Goal: Information Seeking & Learning: Understand process/instructions

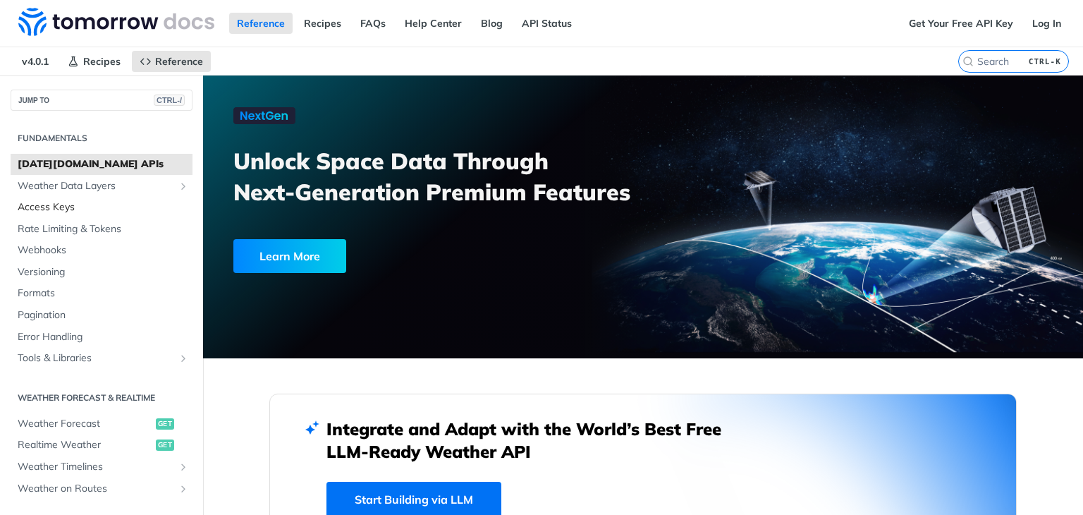
scroll to position [34, 0]
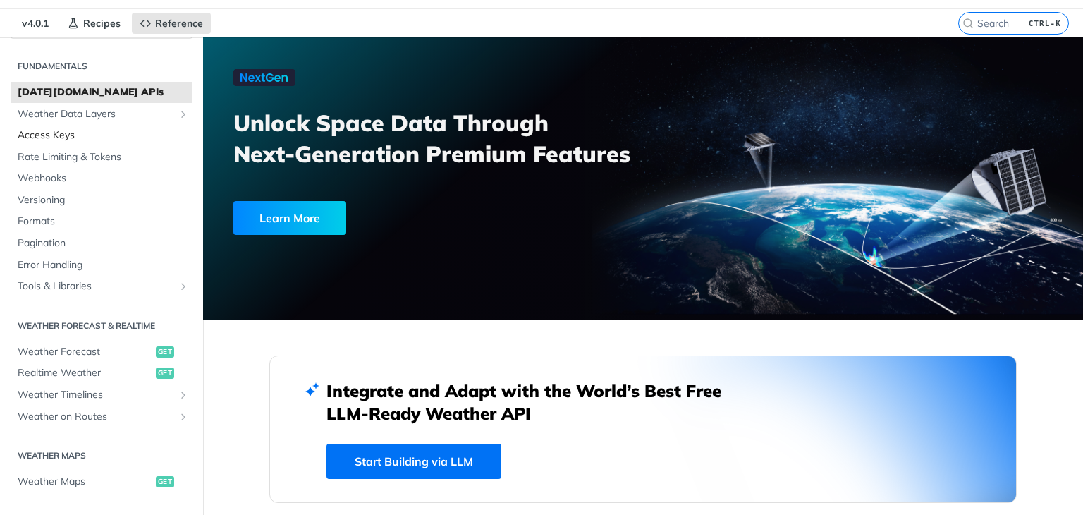
click at [68, 133] on span "Access Keys" at bounding box center [103, 135] width 171 height 14
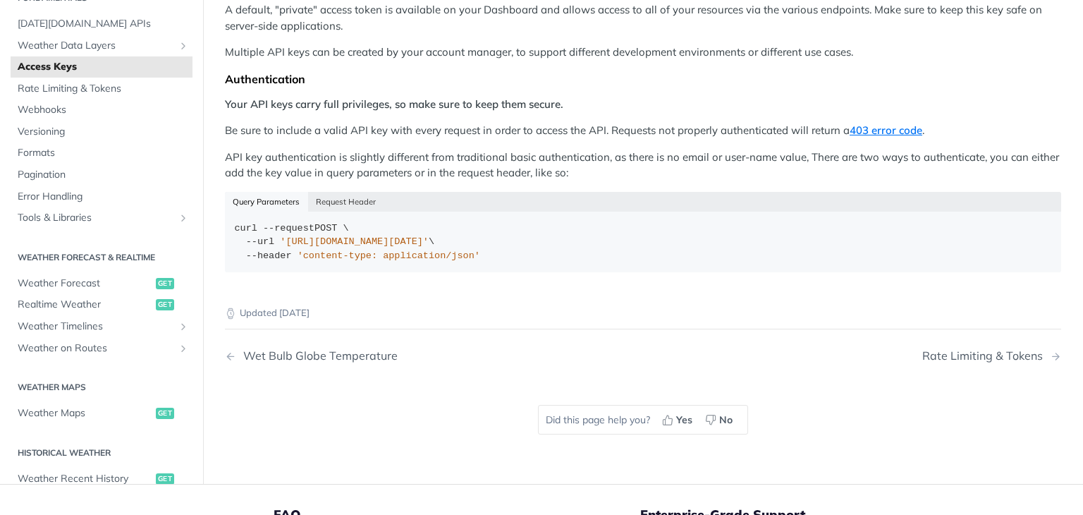
scroll to position [231, 0]
click at [327, 193] on button "Request Header" at bounding box center [346, 203] width 76 height 20
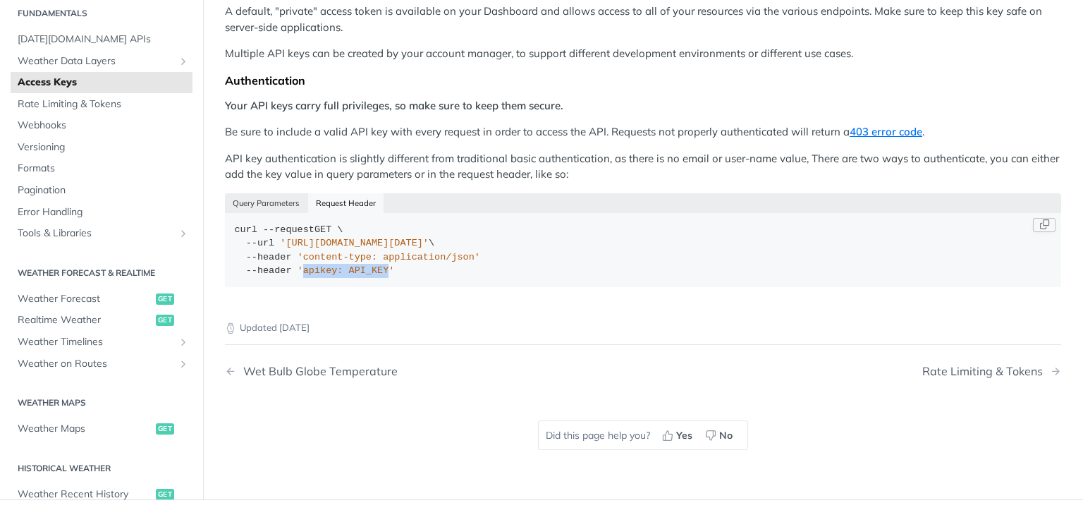
drag, startPoint x: 373, startPoint y: 252, endPoint x: 298, endPoint y: 250, distance: 75.5
click at [298, 265] on span "'apikey: API_KEY'" at bounding box center [346, 270] width 97 height 11
click at [392, 249] on div "curl --request GET \ --url '[URL][DOMAIN_NAME][DATE]' \ --header 'content-type:…" at bounding box center [644, 250] width 818 height 55
click at [270, 193] on button "Query Parameters" at bounding box center [266, 203] width 83 height 20
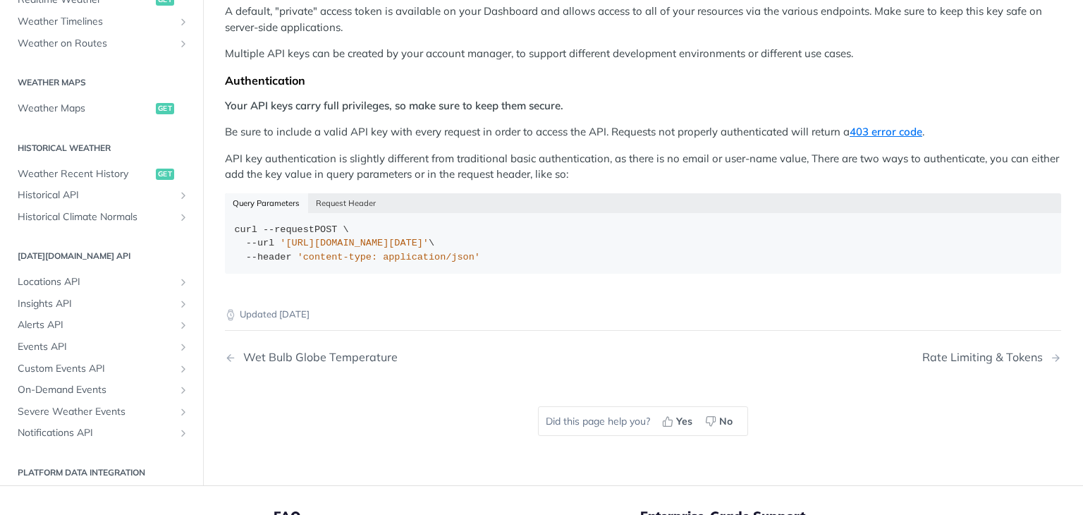
scroll to position [339, 0]
click at [89, 190] on span "Historical API" at bounding box center [96, 197] width 157 height 14
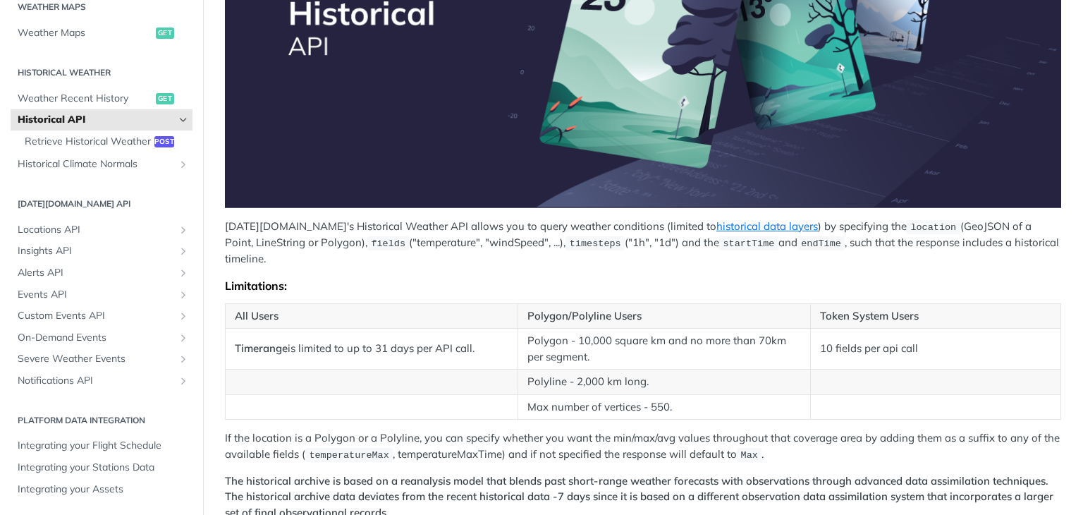
scroll to position [315, 0]
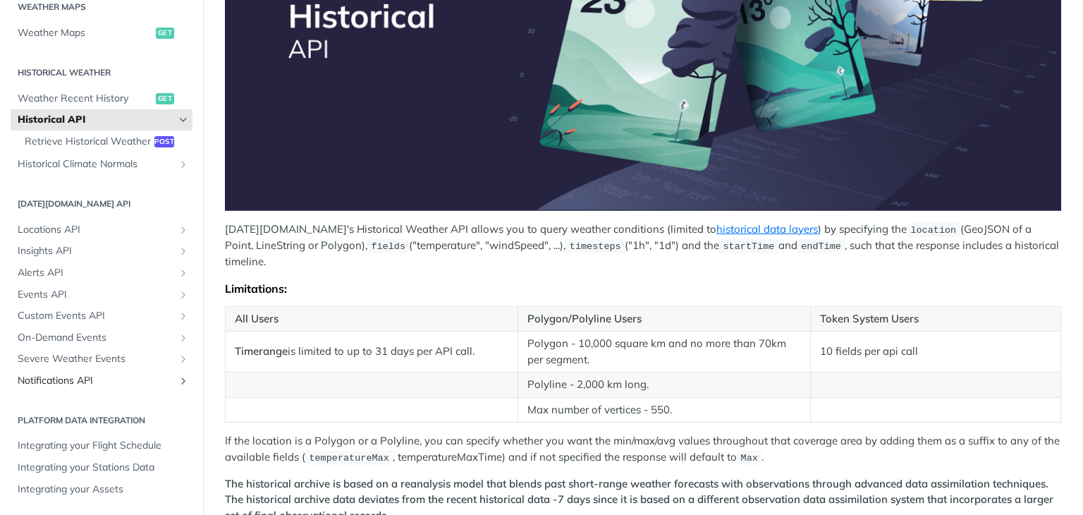
click at [80, 383] on span "Notifications API" at bounding box center [96, 381] width 157 height 14
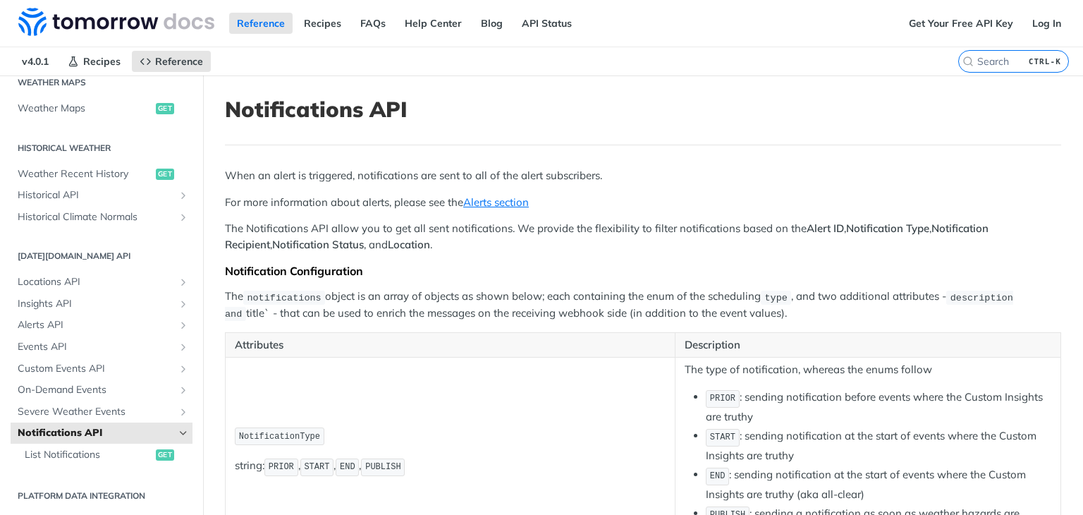
click at [178, 431] on icon "Hide subpages for Notifications API" at bounding box center [183, 432] width 11 height 11
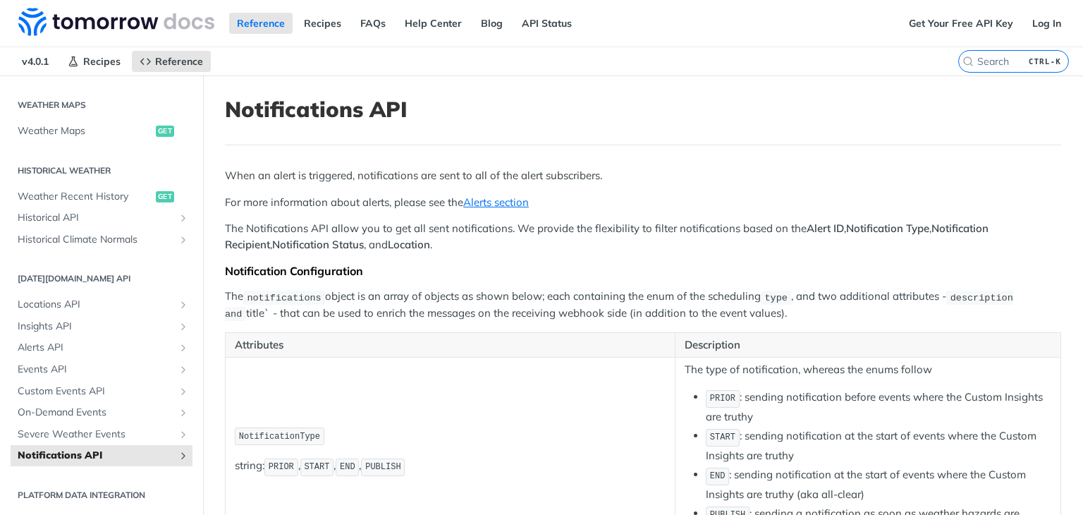
scroll to position [423, 0]
click at [154, 435] on span "Severe Weather Events" at bounding box center [96, 434] width 157 height 14
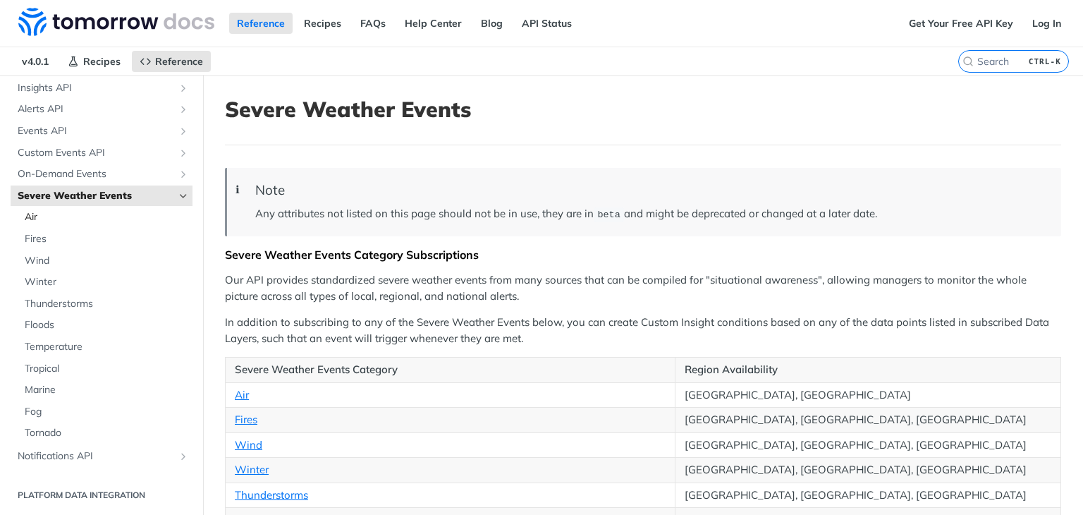
scroll to position [660, 0]
click at [110, 202] on span "Severe Weather Events" at bounding box center [96, 197] width 157 height 14
click at [178, 196] on icon "Hide subpages for Severe Weather Events" at bounding box center [183, 196] width 11 height 11
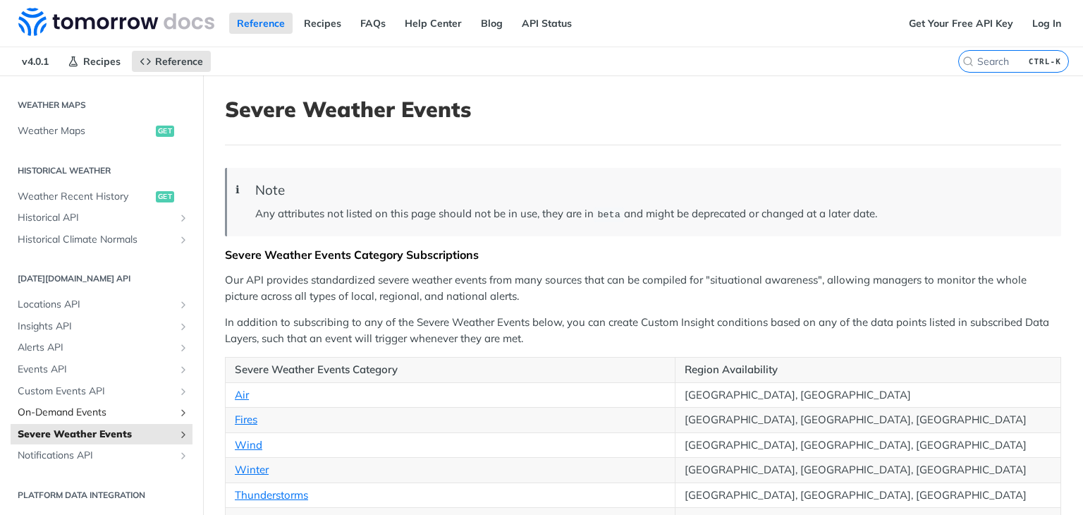
click at [178, 410] on icon "Show subpages for On-Demand Events" at bounding box center [183, 412] width 11 height 11
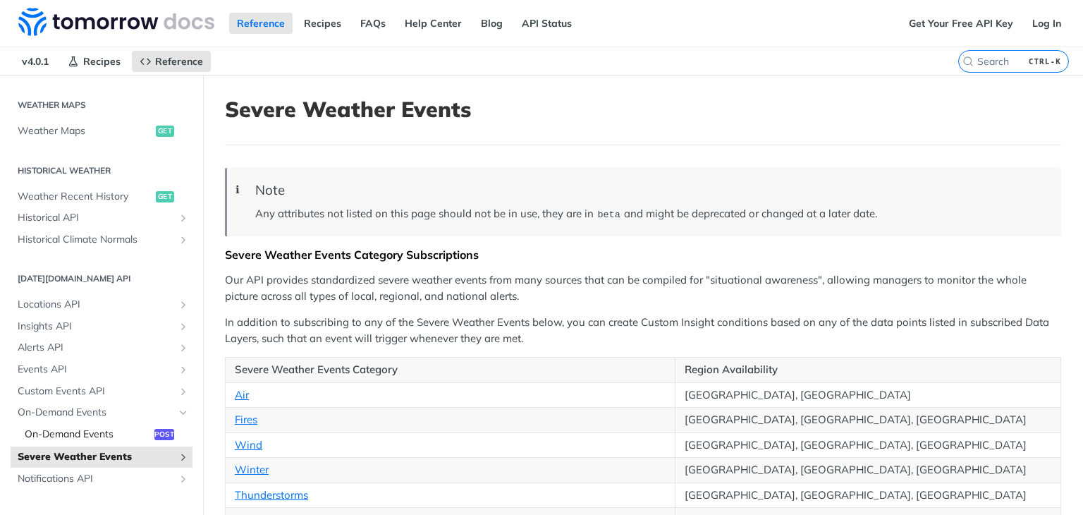
click at [112, 439] on span "On-Demand Events" at bounding box center [88, 434] width 126 height 14
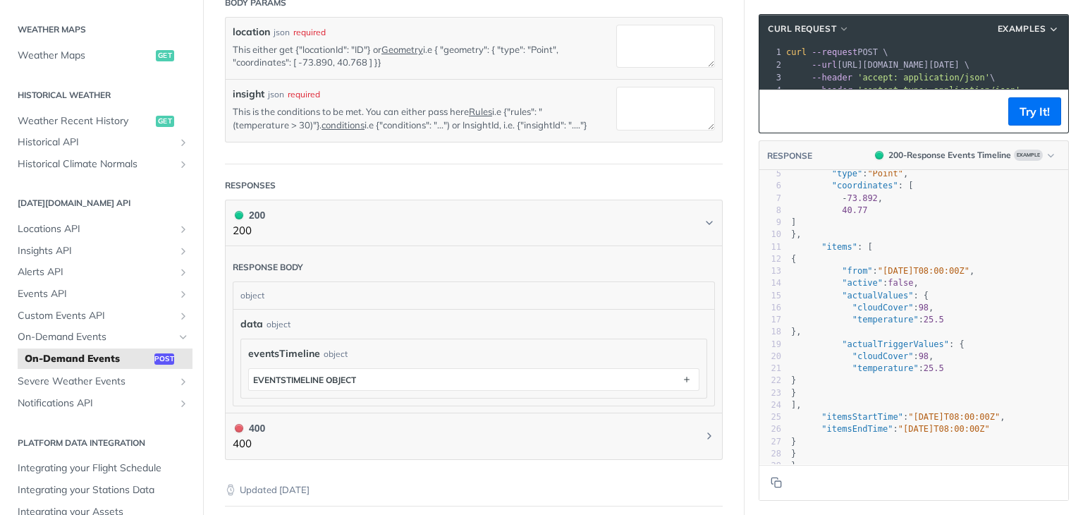
scroll to position [1, 0]
